Goal: Task Accomplishment & Management: Manage account settings

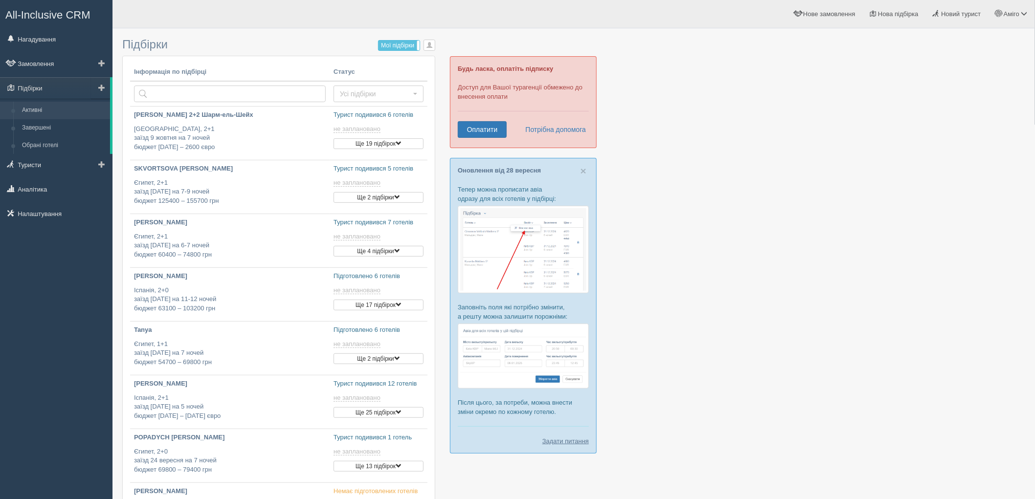
type input "[DATE] 20:45"
click at [101, 86] on span at bounding box center [101, 87] width 7 height 7
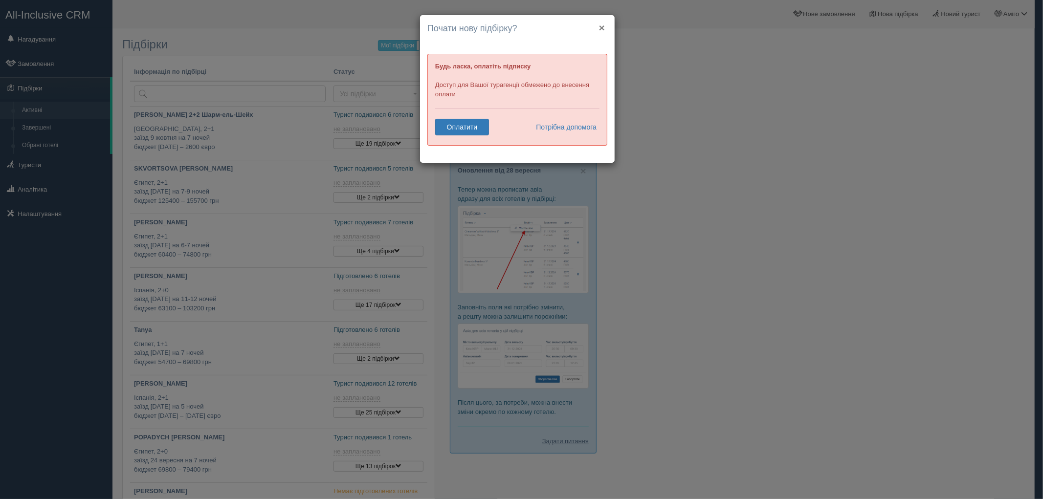
click at [603, 28] on button "×" at bounding box center [602, 27] width 6 height 10
